Goal: Task Accomplishment & Management: Manage account settings

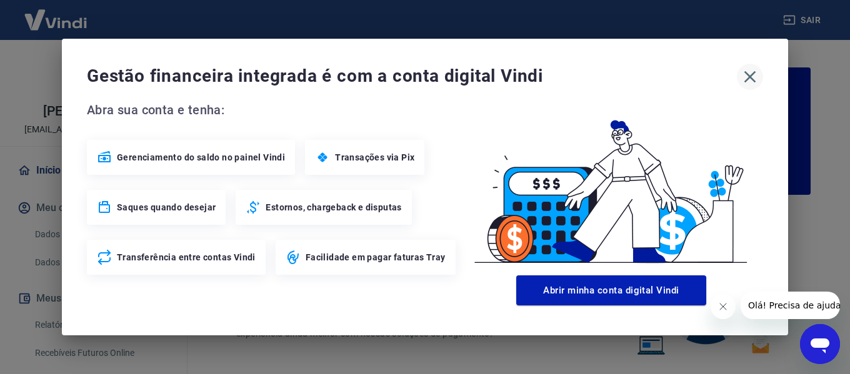
click at [748, 79] on icon "button" at bounding box center [750, 77] width 12 height 12
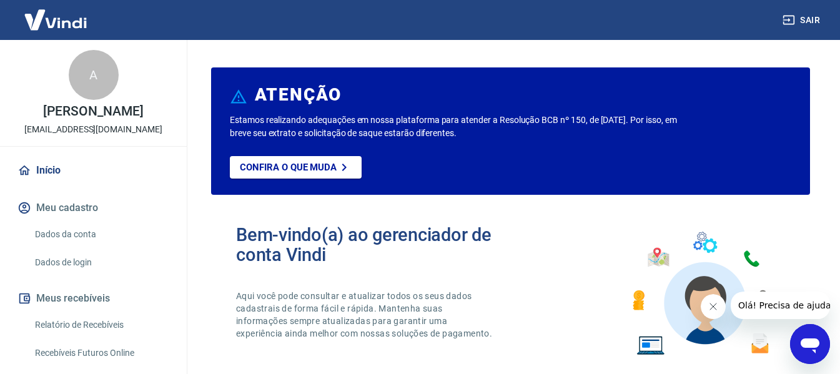
click at [711, 306] on icon "Fechar mensagem da empresa" at bounding box center [713, 307] width 10 height 10
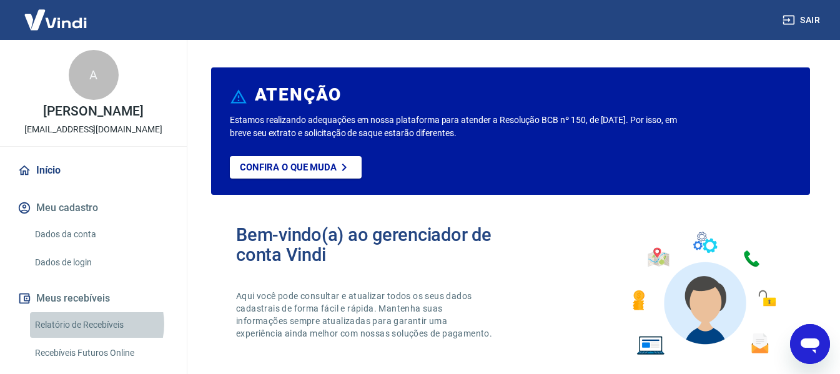
click at [94, 324] on link "Relatório de Recebíveis" at bounding box center [101, 325] width 142 height 26
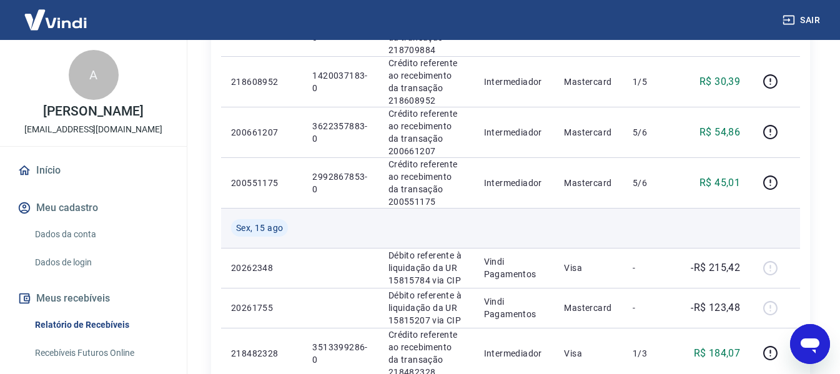
scroll to position [562, 0]
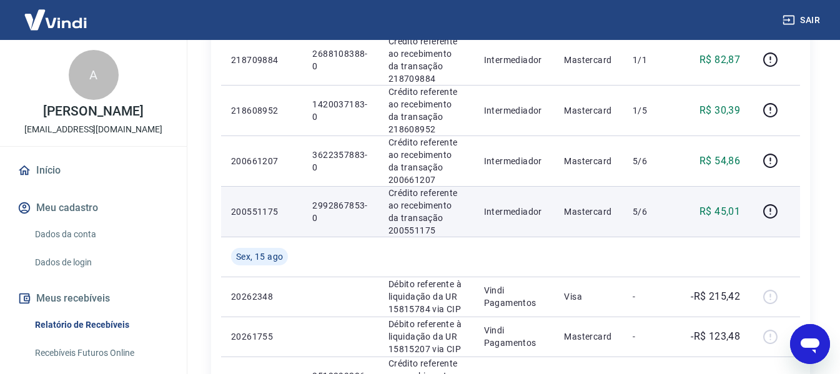
click at [333, 206] on p "2992867853-0" at bounding box center [340, 211] width 56 height 25
copy p "2992867853"
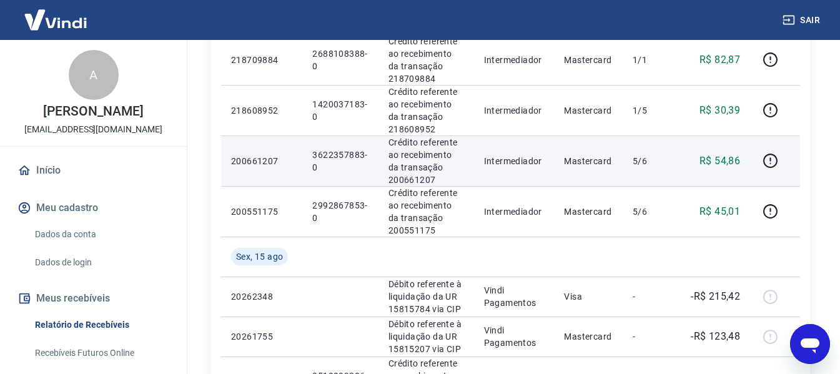
click at [333, 154] on p "3622357883-0" at bounding box center [340, 161] width 56 height 25
copy p "3622357883"
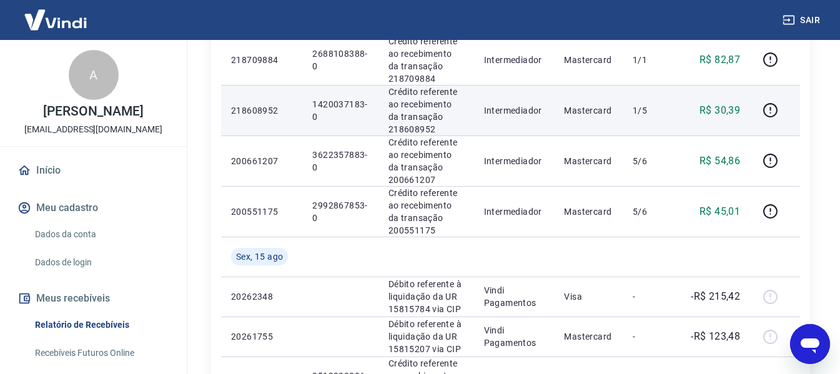
click at [335, 103] on p "1420037183-0" at bounding box center [340, 110] width 56 height 25
copy p "1420037183"
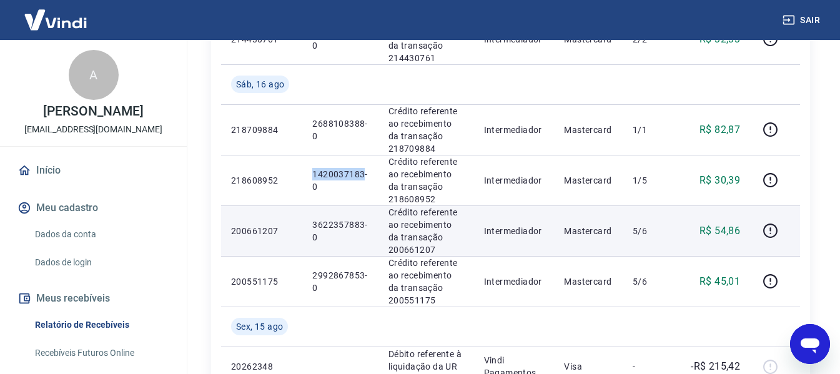
scroll to position [437, 0]
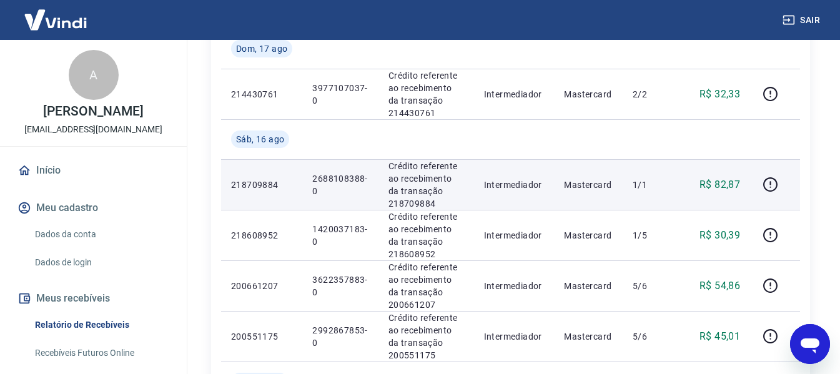
click at [328, 177] on p "2688108388-0" at bounding box center [340, 184] width 56 height 25
click at [328, 178] on p "2688108388-0" at bounding box center [340, 184] width 56 height 25
copy p "2688108388"
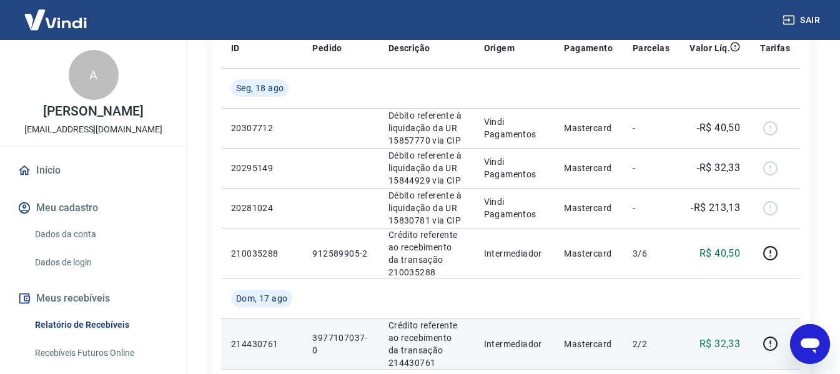
scroll to position [250, 0]
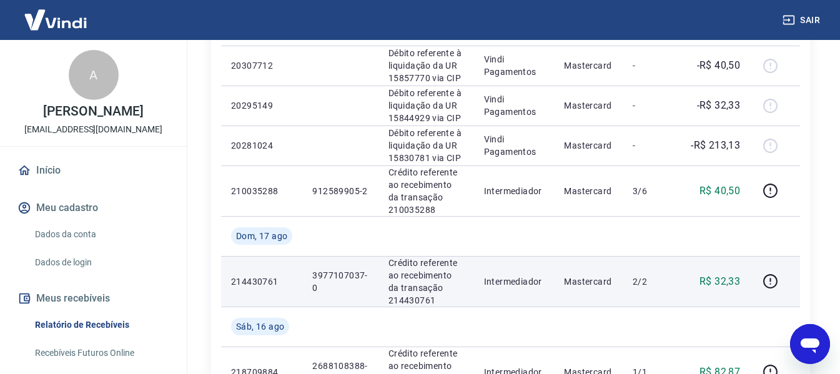
click at [330, 274] on p "3977107037-0" at bounding box center [340, 281] width 56 height 25
copy p "3977107037"
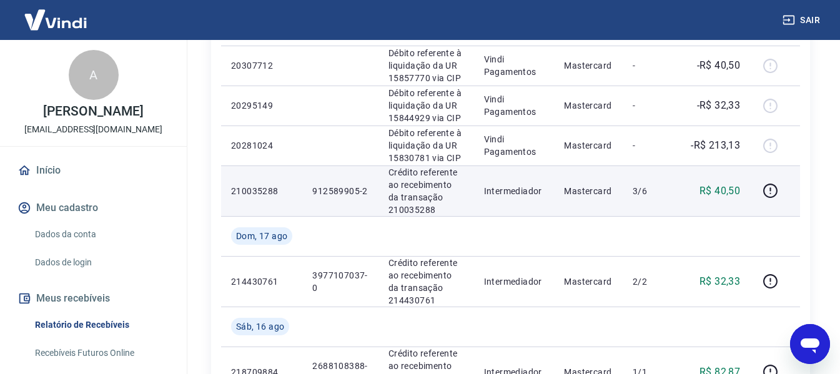
click at [328, 187] on p "912589905-2" at bounding box center [340, 191] width 56 height 12
copy p "912589905"
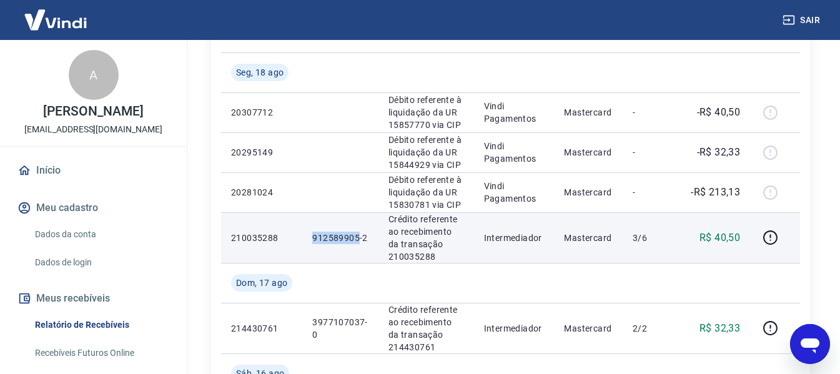
scroll to position [125, 0]
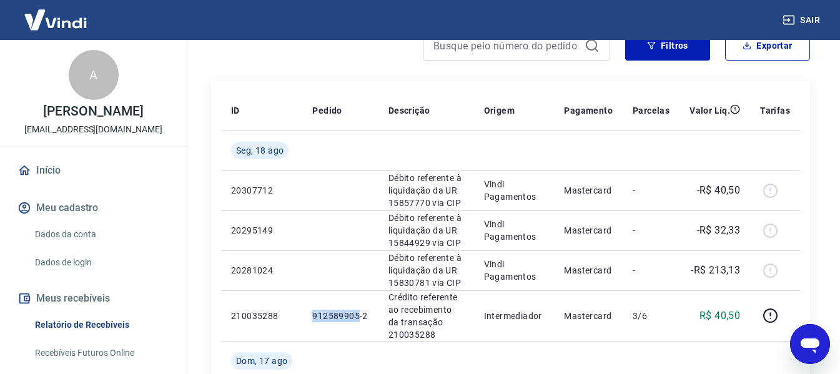
click at [815, 22] on button "Sair" at bounding box center [802, 20] width 45 height 23
